Goal: Information Seeking & Learning: Learn about a topic

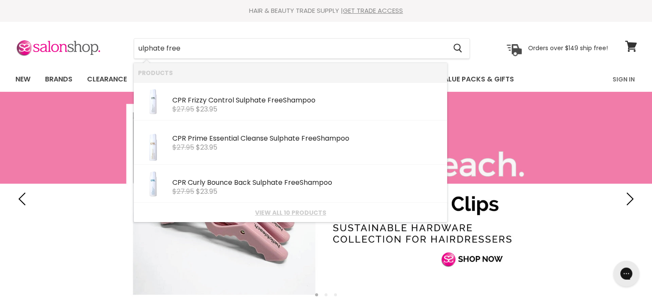
type input "sulphate free"
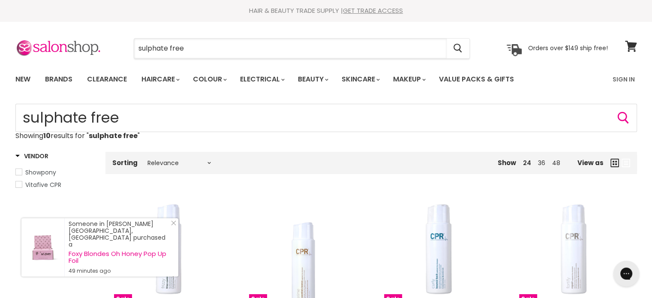
drag, startPoint x: 203, startPoint y: 53, endPoint x: 104, endPoint y: 52, distance: 99.1
click at [104, 52] on div "sulphate free Cancel Orders over $149 ship free!" at bounding box center [311, 49] width 593 height 20
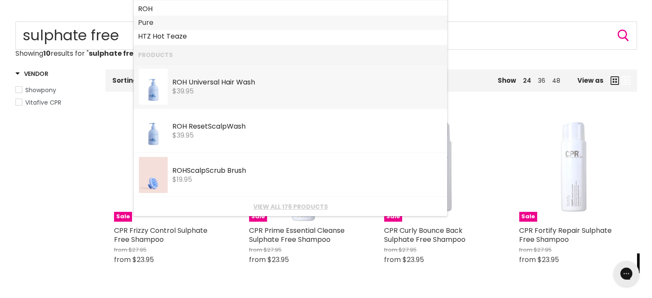
scroll to position [129, 0]
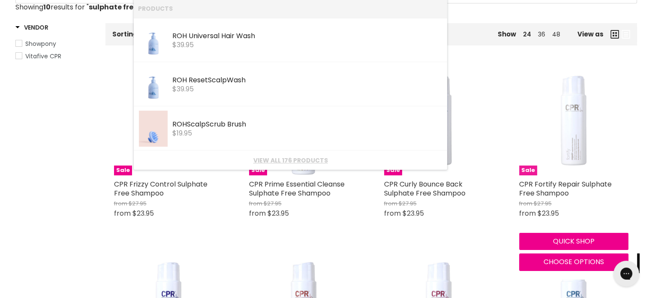
type input "scalp care"
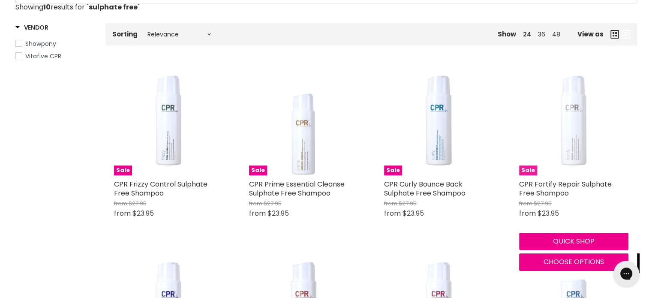
click at [520, 96] on img "Main content" at bounding box center [573, 120] width 109 height 109
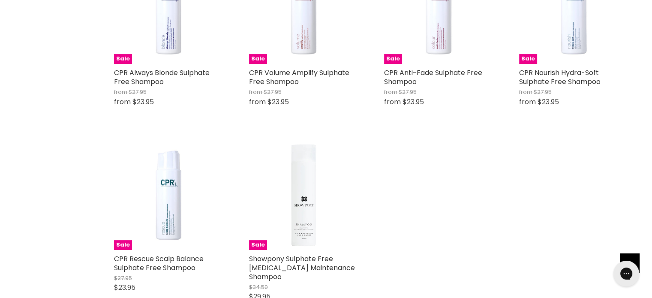
scroll to position [429, 0]
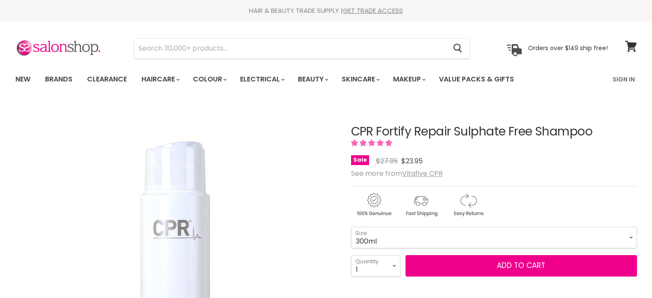
scroll to position [43, 0]
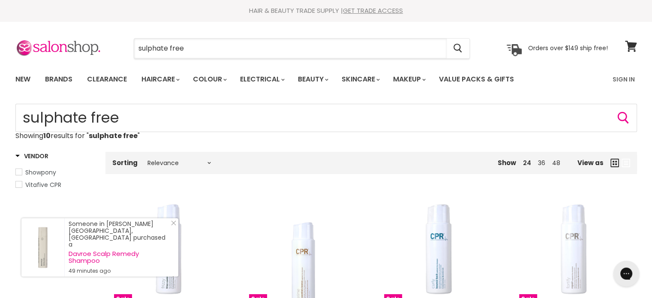
drag, startPoint x: 178, startPoint y: 51, endPoint x: 132, endPoint y: 45, distance: 46.2
click at [132, 45] on div "sulphate free Cancel" at bounding box center [302, 49] width 380 height 20
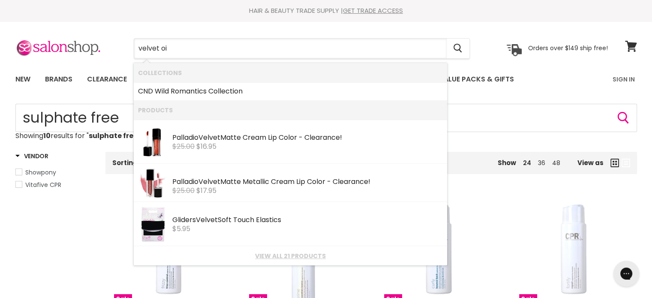
type input "velvet oil"
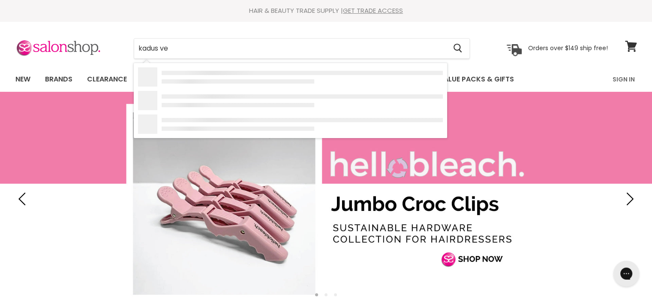
type input "kadus vel"
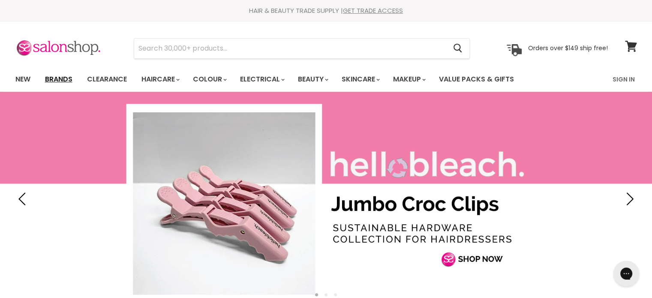
click at [57, 75] on link "Brands" at bounding box center [59, 79] width 40 height 18
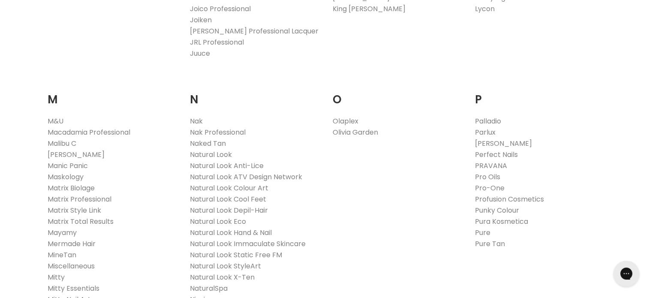
scroll to position [901, 0]
